Goal: Check status: Check status

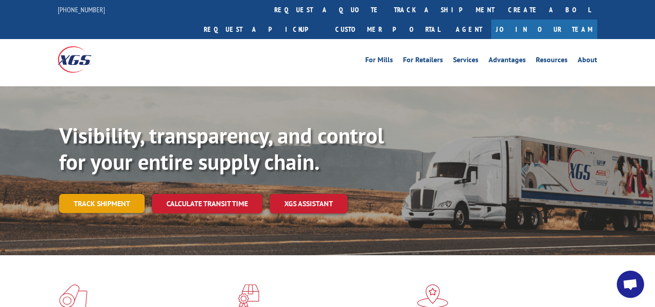
click at [108, 194] on link "Track shipment" at bounding box center [101, 203] width 85 height 19
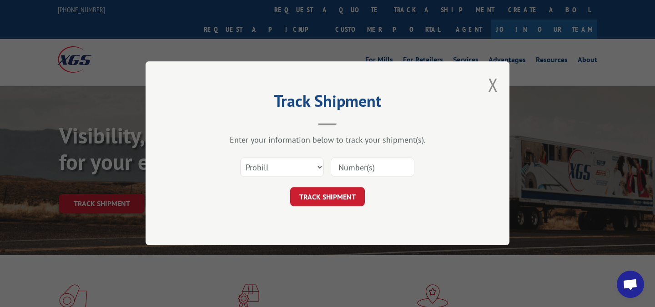
click at [351, 165] on input at bounding box center [373, 167] width 84 height 19
click at [366, 171] on input at bounding box center [373, 167] width 84 height 19
paste input "17607687"
type input "17607687"
click at [347, 183] on form "Select category... Probill BOL PO 17607687 TRACK SHIPMENT" at bounding box center [327, 180] width 273 height 54
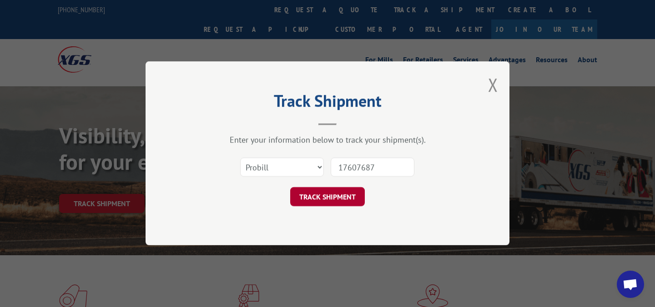
click at [345, 190] on button "TRACK SHIPMENT" at bounding box center [327, 197] width 75 height 19
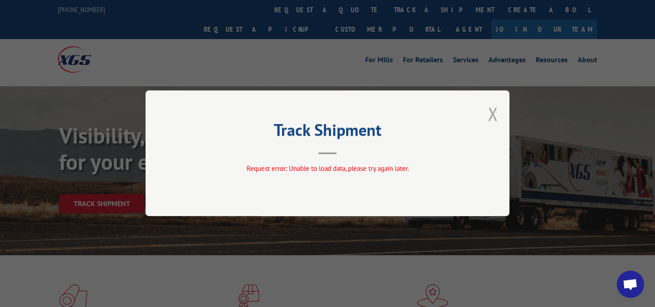
click at [493, 114] on button "Close modal" at bounding box center [493, 114] width 10 height 24
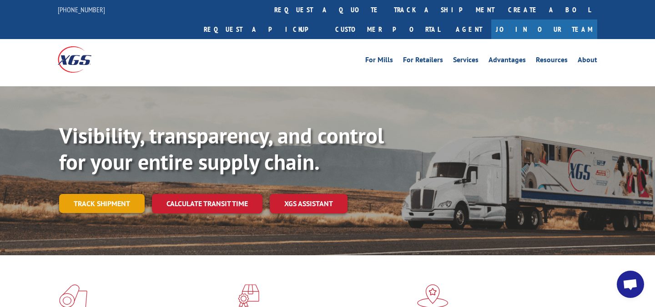
click at [136, 194] on link "Track shipment" at bounding box center [101, 203] width 85 height 19
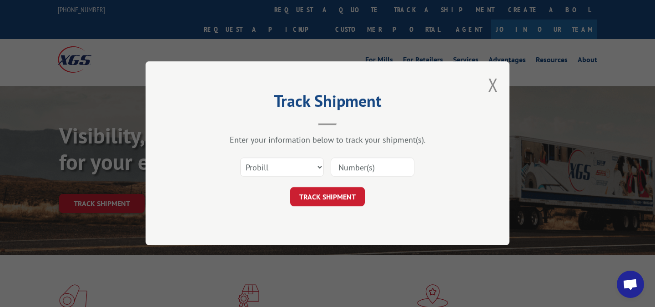
click at [359, 168] on input at bounding box center [373, 167] width 84 height 19
paste input "17402339"
type input "17402339"
click at [339, 194] on button "TRACK SHIPMENT" at bounding box center [327, 197] width 75 height 19
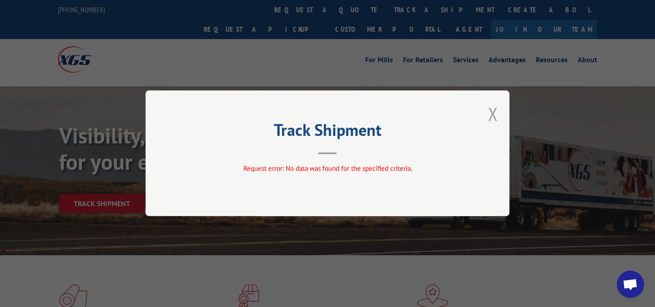
click at [492, 115] on button "Close modal" at bounding box center [493, 114] width 10 height 24
